Goal: Navigation & Orientation: Find specific page/section

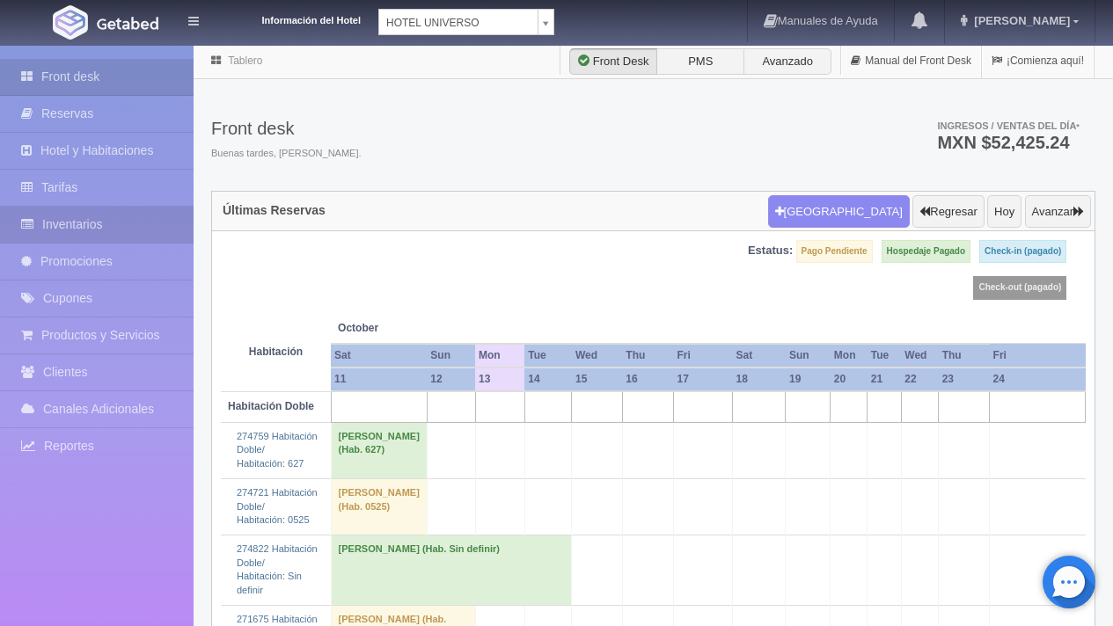
click at [103, 222] on link "Inventarios" at bounding box center [97, 225] width 194 height 36
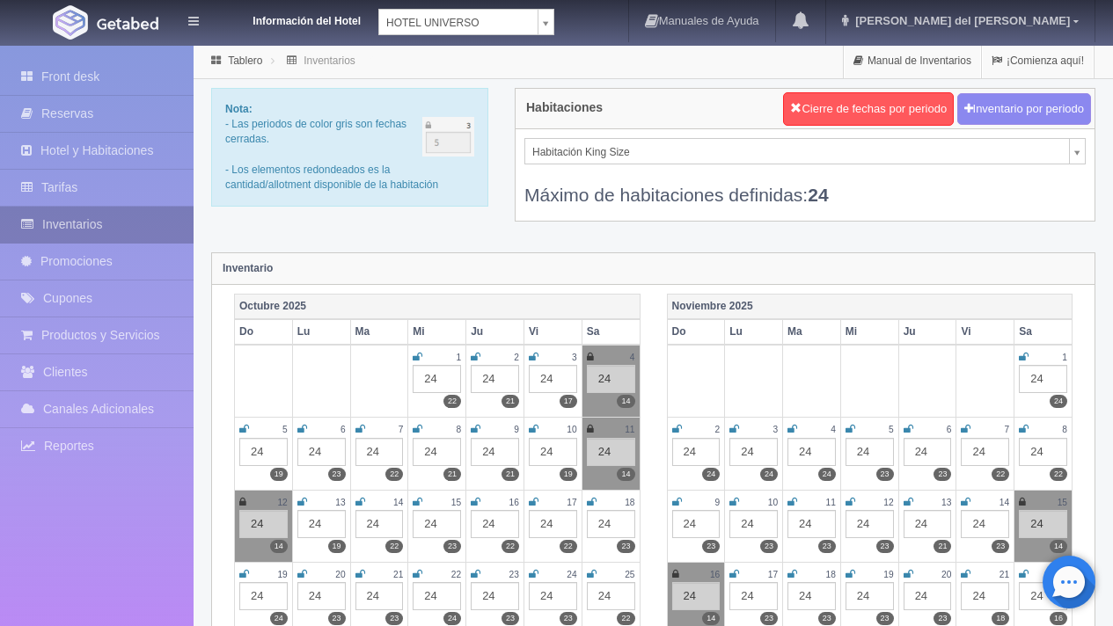
click at [116, 230] on link "Inventarios" at bounding box center [97, 225] width 194 height 36
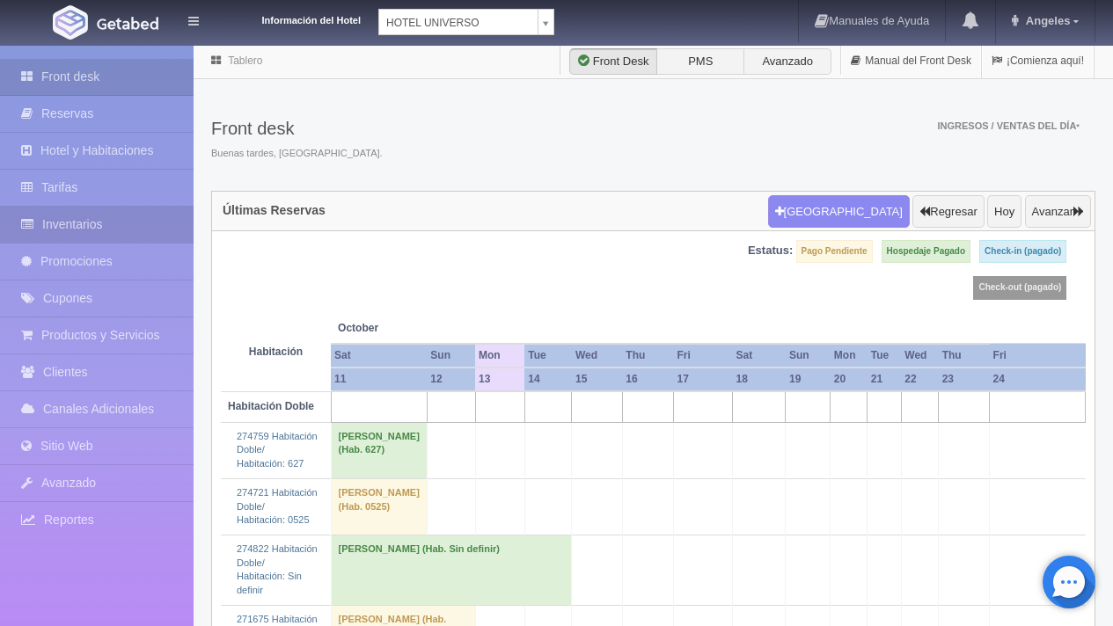
click at [109, 220] on link "Inventarios" at bounding box center [97, 225] width 194 height 36
click at [122, 236] on link "Inventarios" at bounding box center [97, 225] width 194 height 36
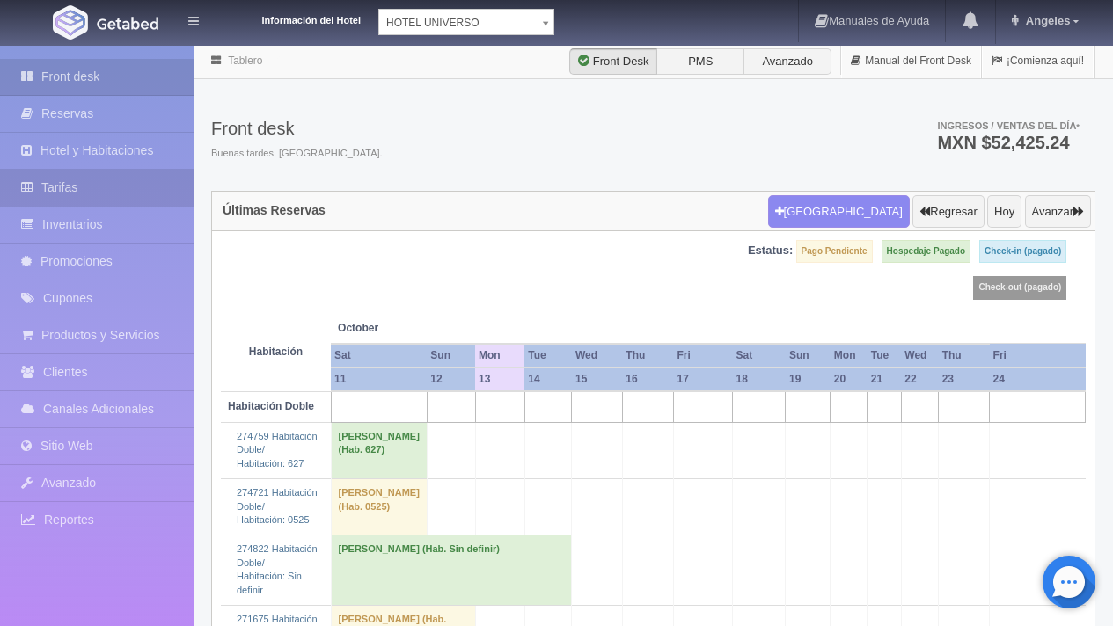
click at [76, 194] on link "Tarifas" at bounding box center [97, 188] width 194 height 36
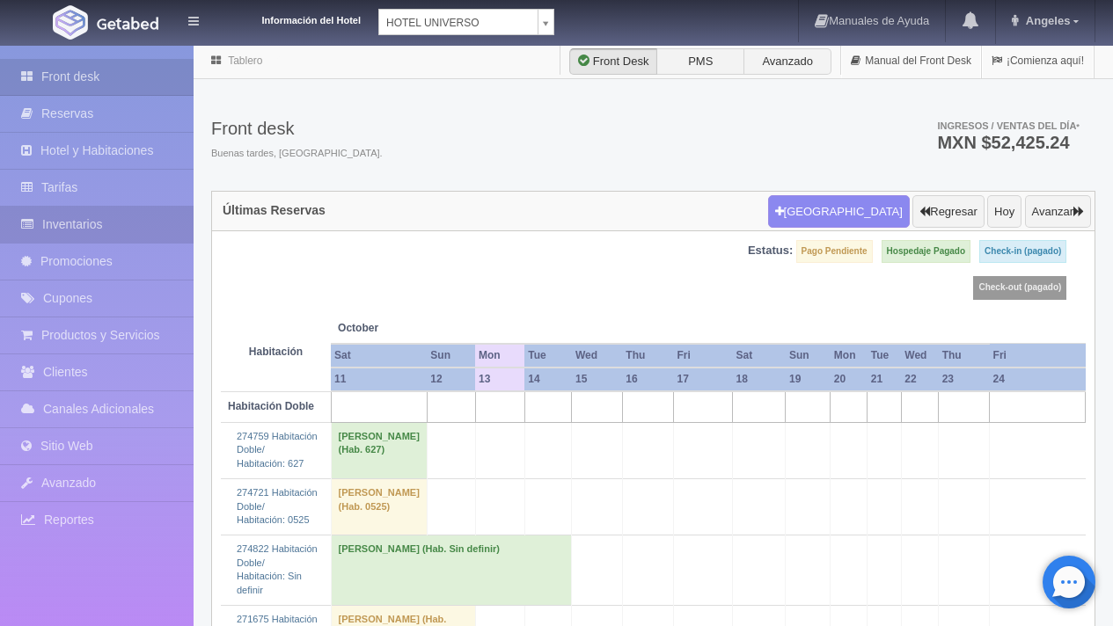
click at [109, 225] on link "Inventarios" at bounding box center [97, 225] width 194 height 36
click at [133, 232] on link "Inventarios" at bounding box center [97, 225] width 194 height 36
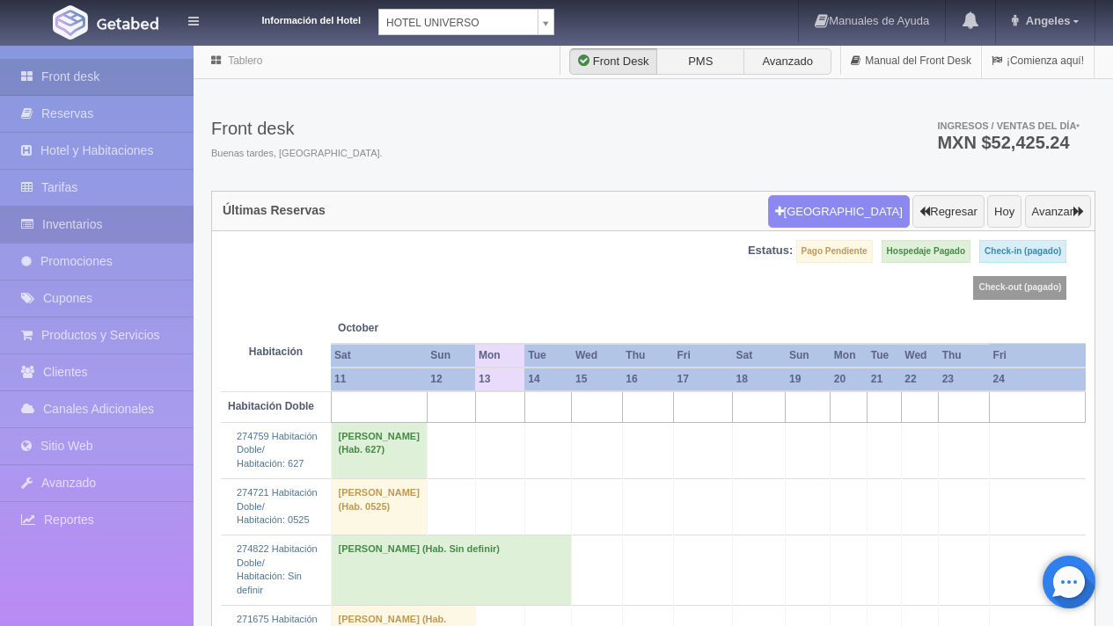
click at [127, 242] on link "Inventarios" at bounding box center [97, 225] width 194 height 36
click at [91, 219] on link "Inventarios" at bounding box center [97, 225] width 194 height 36
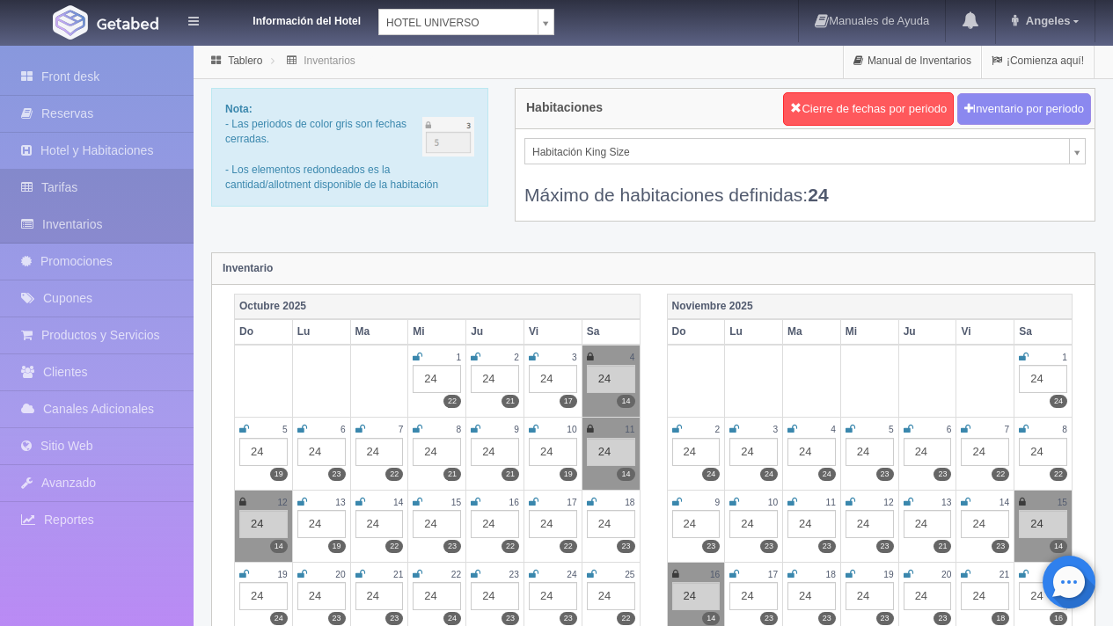
click at [105, 187] on link "Tarifas" at bounding box center [97, 188] width 194 height 36
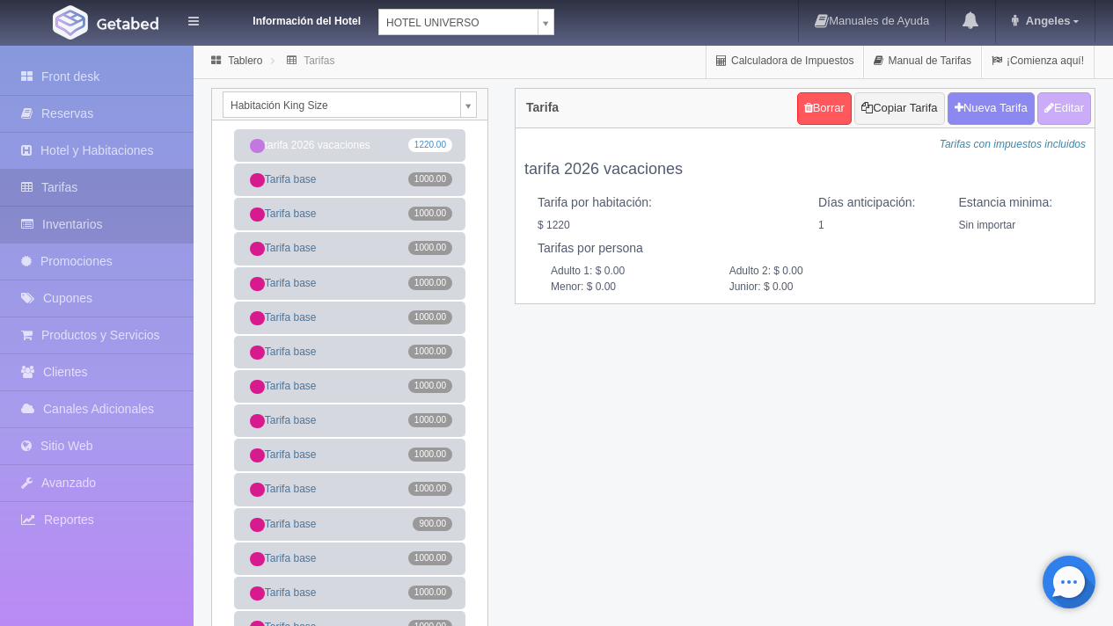
click at [98, 230] on link "Inventarios" at bounding box center [97, 225] width 194 height 36
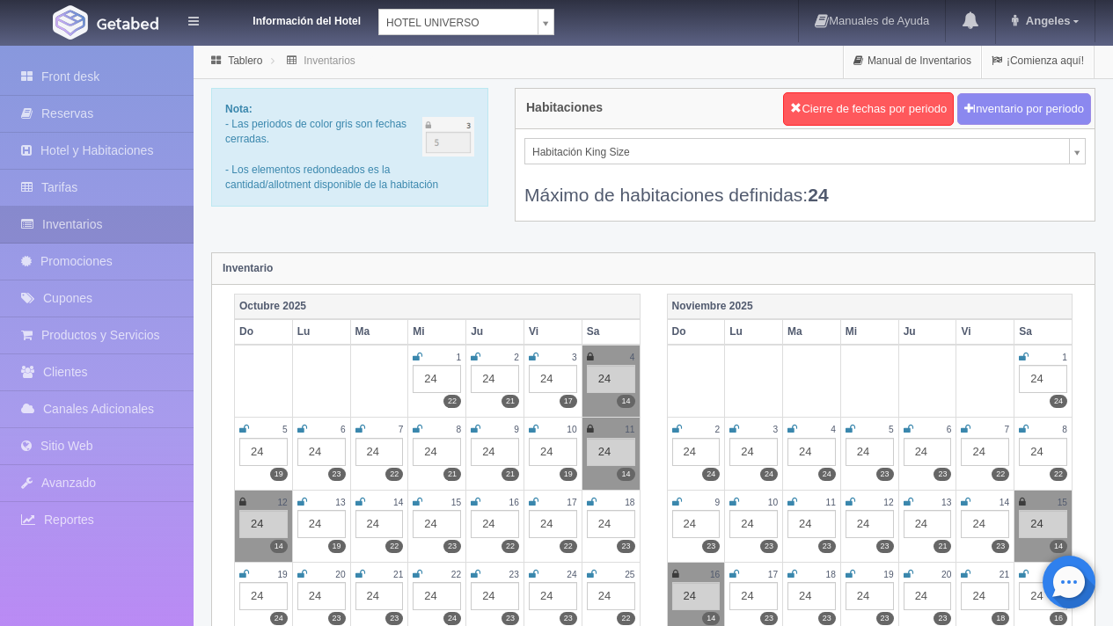
click at [98, 230] on link "Inventarios" at bounding box center [97, 225] width 194 height 36
click at [98, 263] on link "Promociones" at bounding box center [97, 262] width 194 height 36
click at [107, 223] on link "Inventarios" at bounding box center [97, 225] width 194 height 36
click at [82, 187] on link "Tarifas" at bounding box center [97, 188] width 194 height 36
click at [90, 236] on link "Inventarios" at bounding box center [97, 225] width 194 height 36
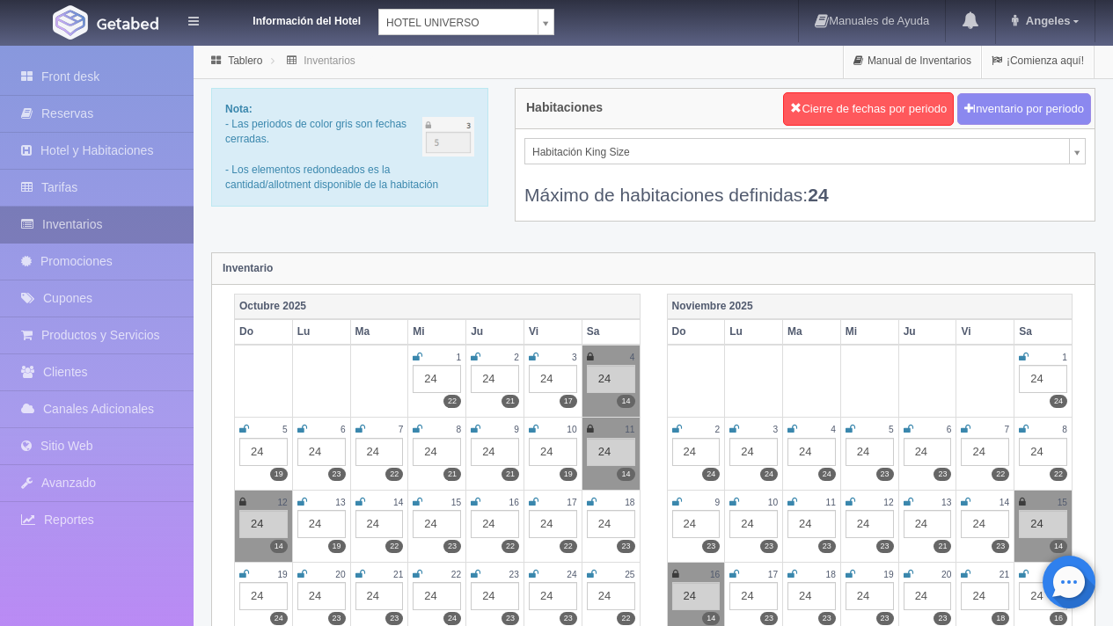
click at [107, 227] on link "Inventarios" at bounding box center [97, 225] width 194 height 36
